Goal: Task Accomplishment & Management: Manage account settings

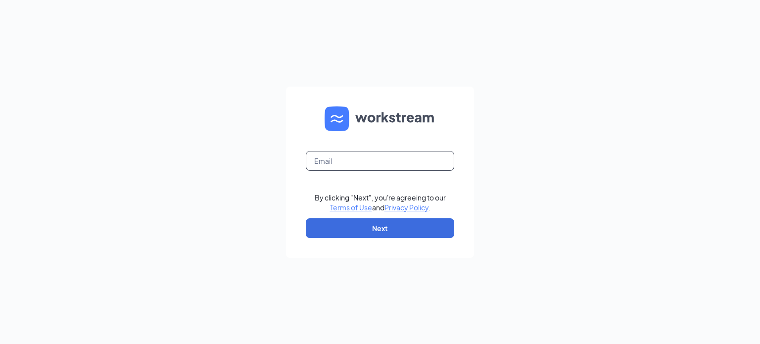
click at [362, 162] on input "text" at bounding box center [380, 161] width 148 height 20
type input "[EMAIL_ADDRESS][DOMAIN_NAME]"
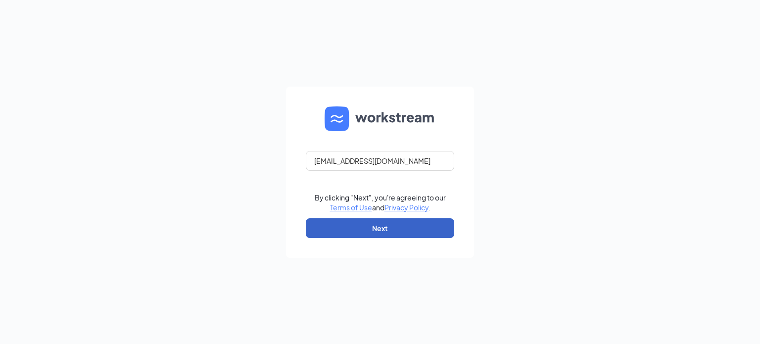
click at [394, 226] on button "Next" at bounding box center [380, 228] width 148 height 20
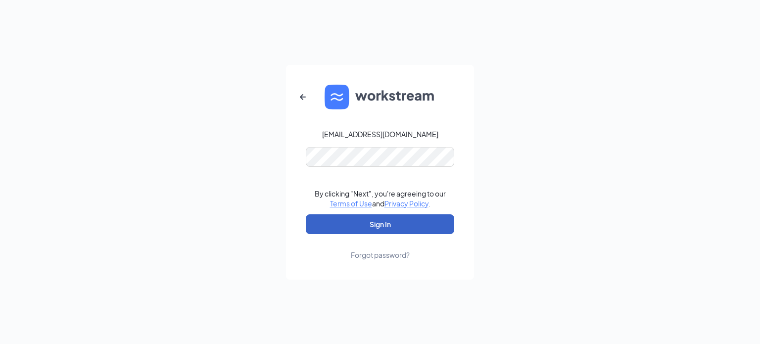
click at [383, 227] on button "Sign In" at bounding box center [380, 224] width 148 height 20
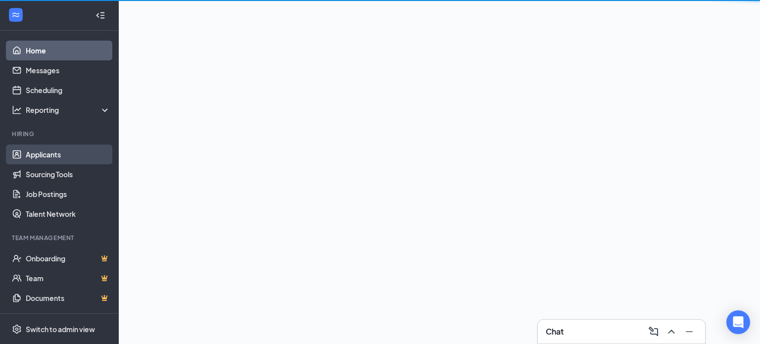
click at [49, 157] on link "Applicants" at bounding box center [68, 154] width 85 height 20
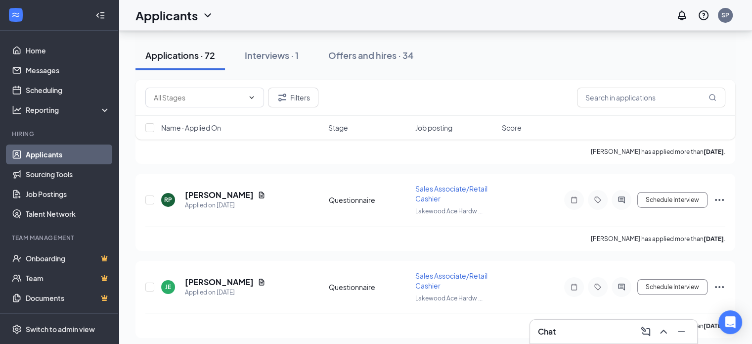
scroll to position [3561, 0]
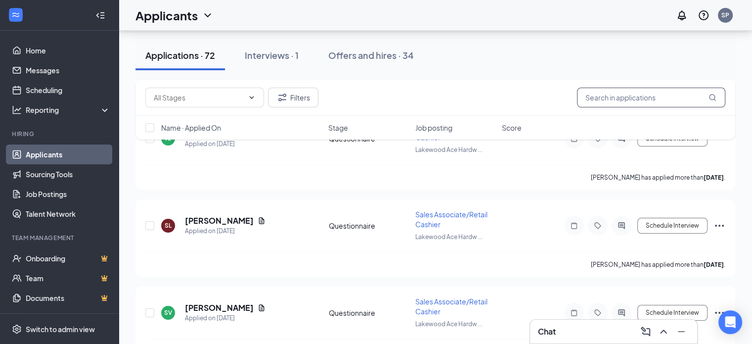
click at [603, 96] on input "text" at bounding box center [651, 98] width 148 height 20
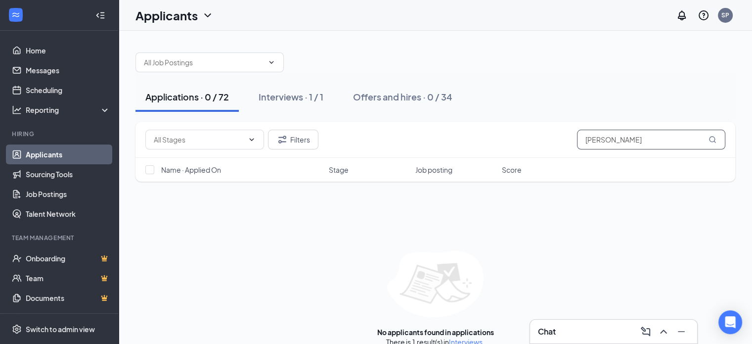
click at [637, 133] on input "[PERSON_NAME]" at bounding box center [651, 140] width 148 height 20
type input "jessica barr"
click at [49, 158] on link "Applicants" at bounding box center [68, 154] width 85 height 20
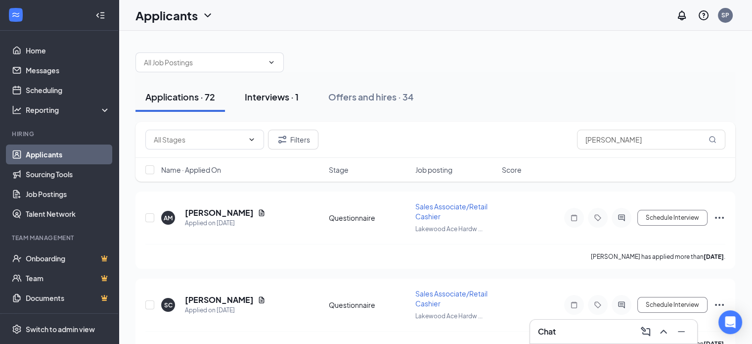
click at [287, 98] on div "Interviews · 1" at bounding box center [272, 96] width 54 height 12
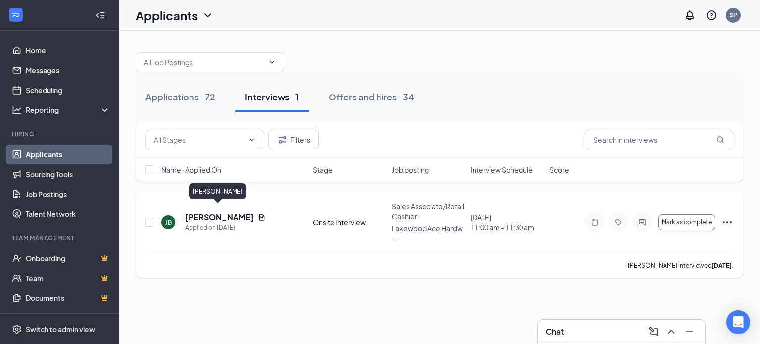
click at [225, 212] on h5 "Jessica Barreto" at bounding box center [219, 217] width 69 height 11
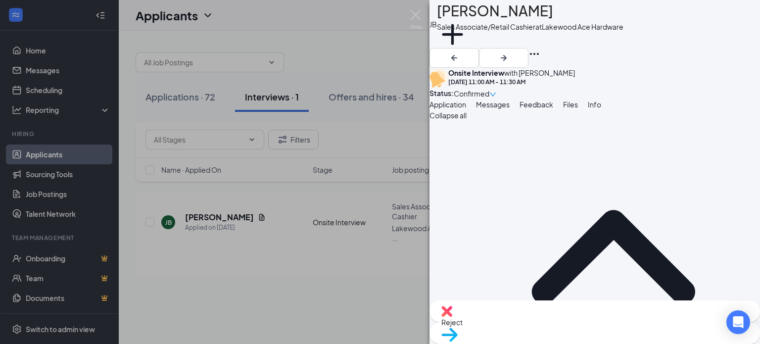
click at [742, 71] on div "Onsite Interview with Steven Prendergast Sep 10, 11:00 AM - 11:30 AM Status : C…" at bounding box center [594, 83] width 330 height 31
click at [496, 91] on icon "down" at bounding box center [492, 94] width 7 height 7
click at [487, 343] on span "Move to stage" at bounding box center [464, 347] width 46 height 9
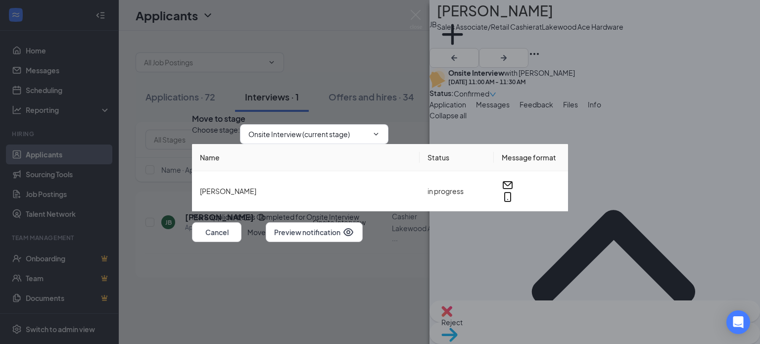
type input "PASSED INTERVIEW Pre-Background (next stage)"
click at [388, 126] on span "PASSED INTERVIEW Pre-Background (next stage)" at bounding box center [314, 134] width 148 height 20
click at [380, 130] on icon "ChevronDown" at bounding box center [376, 134] width 8 height 8
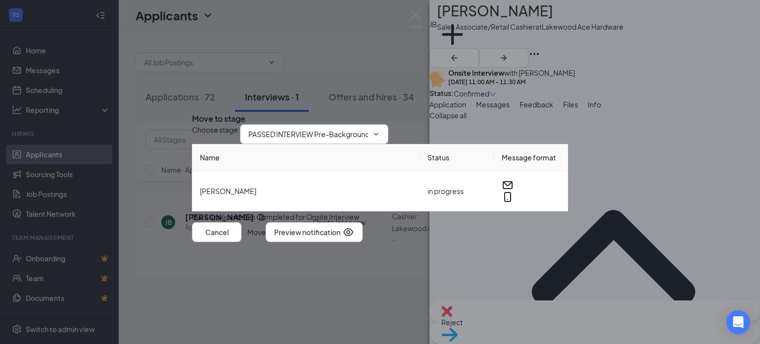
click at [380, 130] on icon "ChevronDown" at bounding box center [376, 134] width 8 height 8
click at [310, 129] on input "PASSED INTERVIEW Pre-Background (next stage)" at bounding box center [308, 134] width 120 height 11
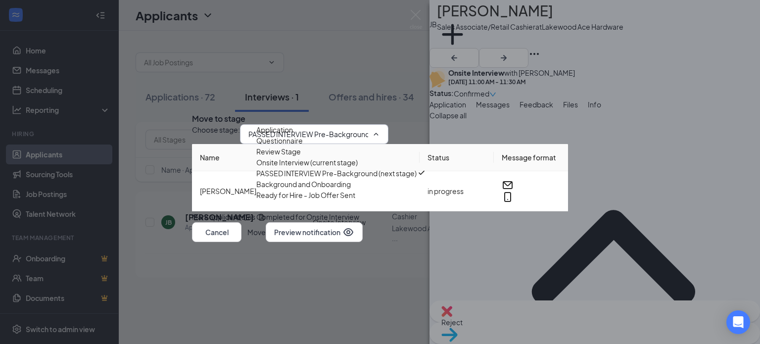
scroll to position [22, 0]
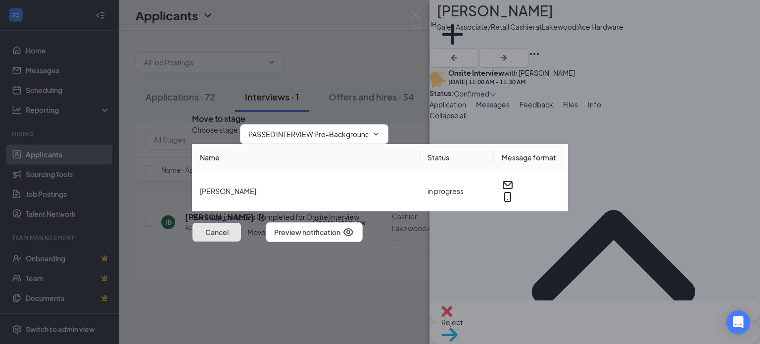
drag, startPoint x: 482, startPoint y: 253, endPoint x: 476, endPoint y: 144, distance: 108.5
click at [241, 242] on button "Cancel" at bounding box center [216, 232] width 49 height 20
